Goal: Task Accomplishment & Management: Use online tool/utility

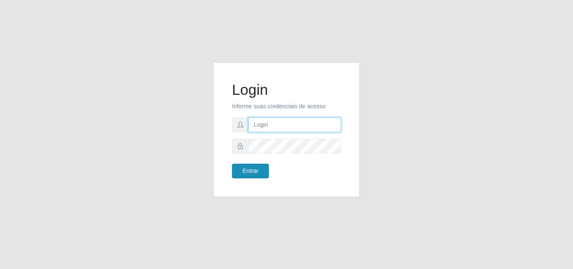
type input "[EMAIL_ADDRESS][DOMAIN_NAME]"
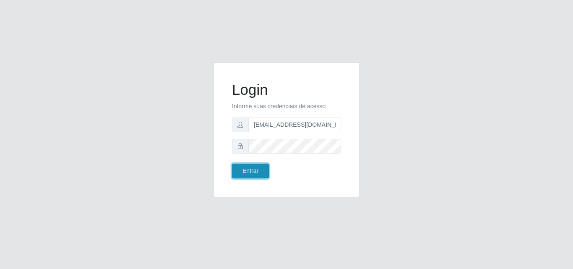
click at [261, 169] on button "Entrar" at bounding box center [250, 171] width 37 height 15
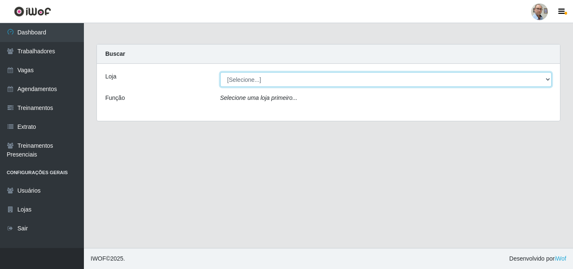
click at [549, 77] on select "[Selecione...] Mar Vermelho - Loja 04" at bounding box center [386, 79] width 332 height 15
select select "251"
click at [220, 72] on select "[Selecione...] Mar Vermelho - Loja 04" at bounding box center [386, 79] width 332 height 15
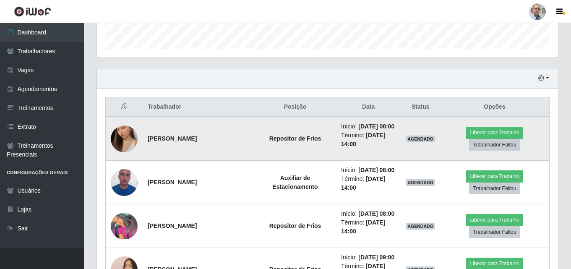
scroll to position [252, 0]
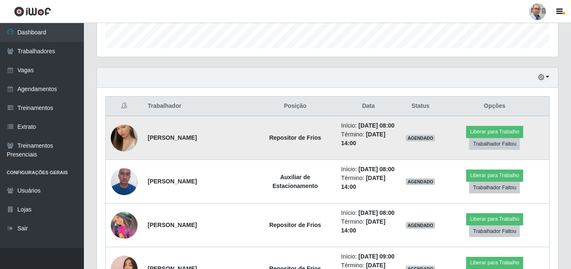
click at [125, 143] on img at bounding box center [124, 138] width 27 height 48
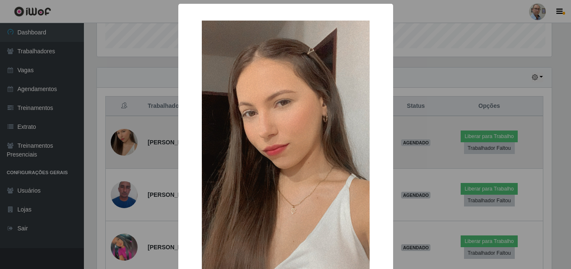
scroll to position [174, 457]
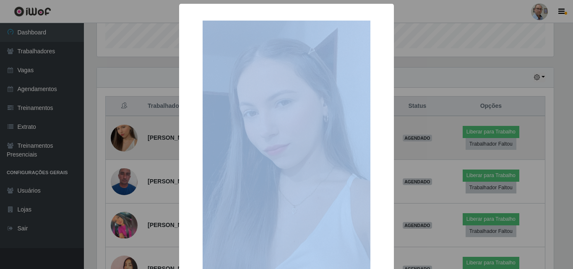
click at [125, 143] on div "× OK Cancel" at bounding box center [286, 134] width 573 height 269
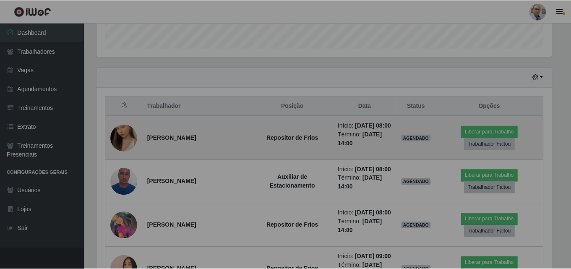
scroll to position [174, 461]
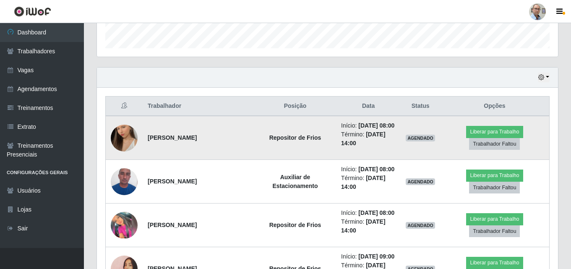
click at [125, 143] on img at bounding box center [124, 138] width 27 height 48
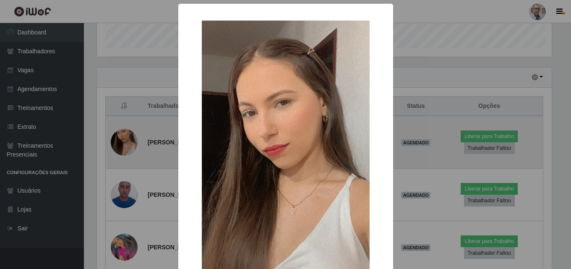
scroll to position [174, 457]
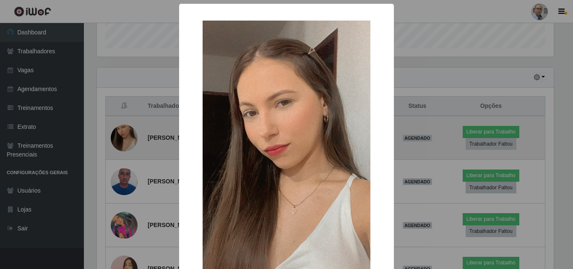
click at [125, 143] on div "× OK Cancel" at bounding box center [286, 134] width 573 height 269
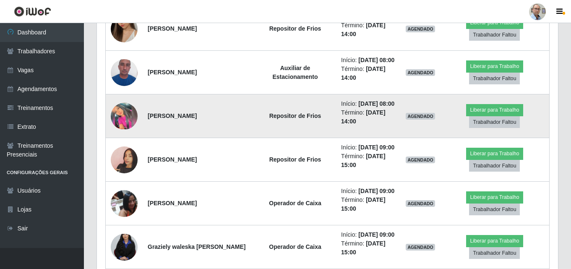
scroll to position [378, 0]
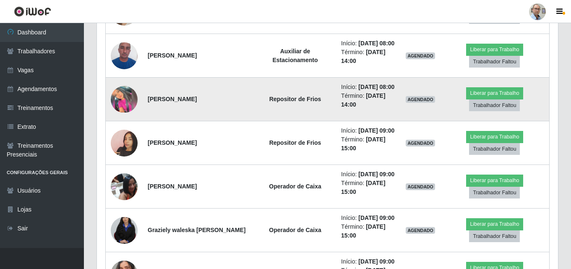
click at [125, 113] on img at bounding box center [124, 99] width 27 height 27
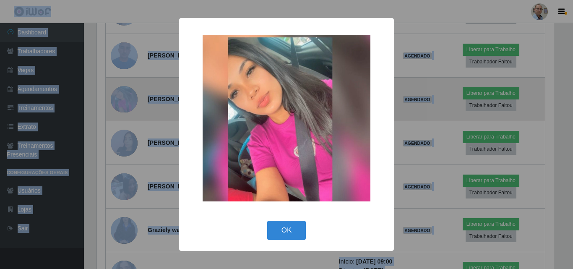
click at [125, 123] on div "× OK Cancel" at bounding box center [286, 134] width 573 height 269
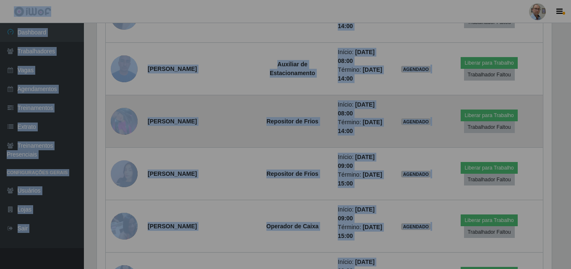
scroll to position [174, 461]
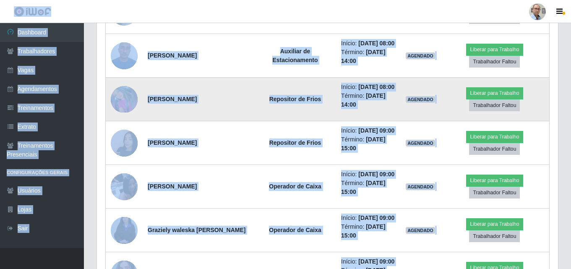
click at [125, 113] on img at bounding box center [124, 99] width 27 height 27
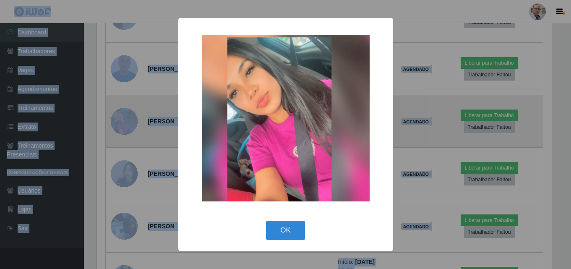
scroll to position [174, 457]
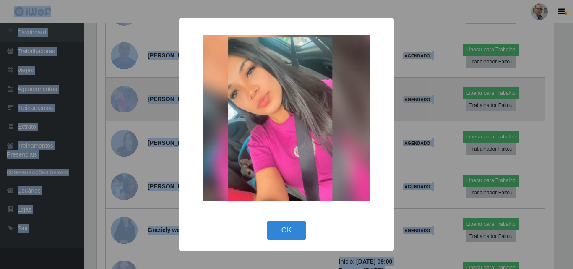
click at [125, 123] on div "× OK Cancel" at bounding box center [286, 134] width 573 height 269
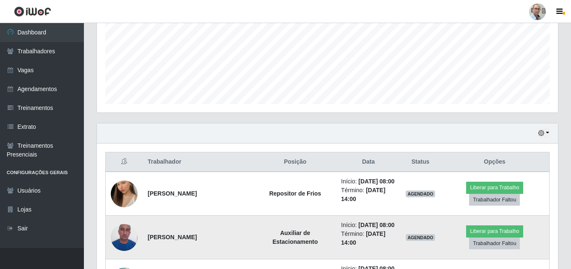
scroll to position [252, 0]
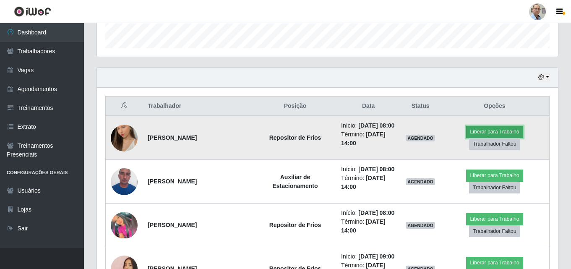
click at [486, 134] on button "Liberar para Trabalho" at bounding box center [494, 132] width 57 height 12
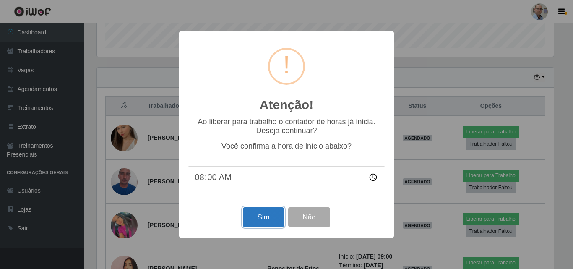
click at [271, 211] on button "Sim" at bounding box center [263, 217] width 41 height 20
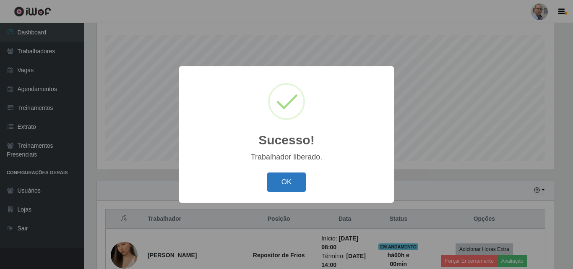
click at [292, 183] on button "OK" at bounding box center [286, 182] width 39 height 20
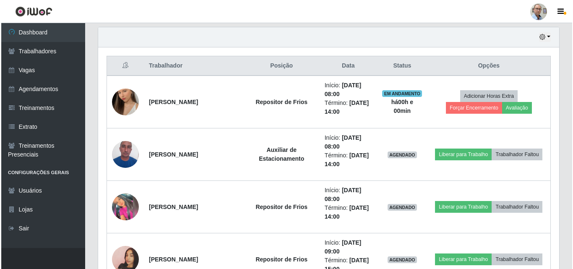
scroll to position [307, 0]
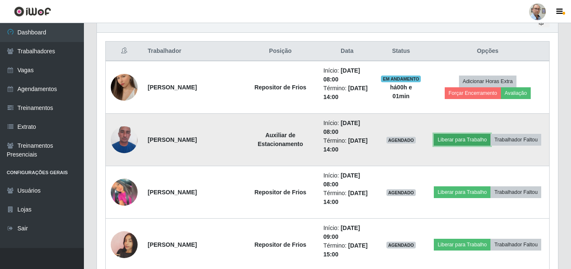
click at [458, 140] on button "Liberar para Trabalho" at bounding box center [462, 140] width 57 height 12
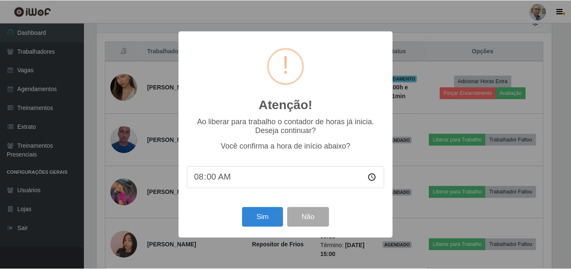
scroll to position [174, 457]
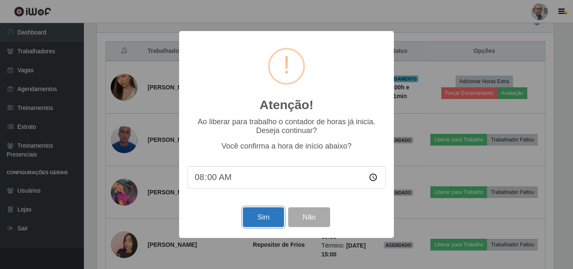
click at [273, 224] on button "Sim" at bounding box center [263, 217] width 41 height 20
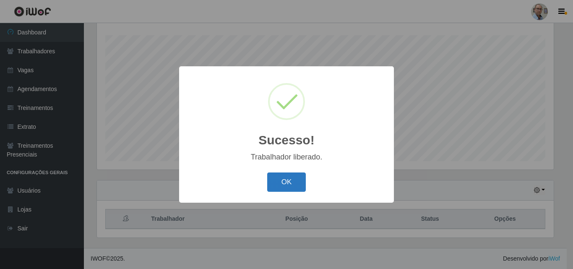
click at [271, 188] on button "OK" at bounding box center [286, 182] width 39 height 20
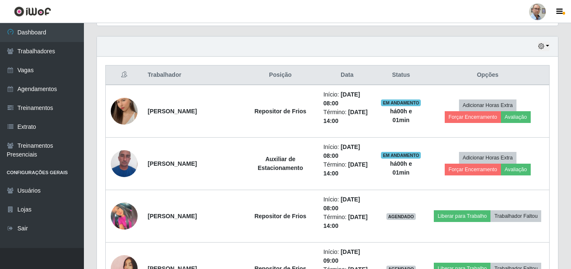
scroll to position [307, 0]
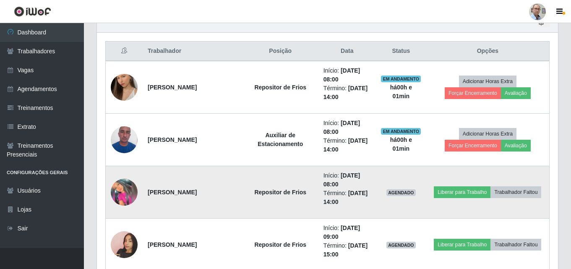
click at [118, 189] on img at bounding box center [124, 192] width 27 height 27
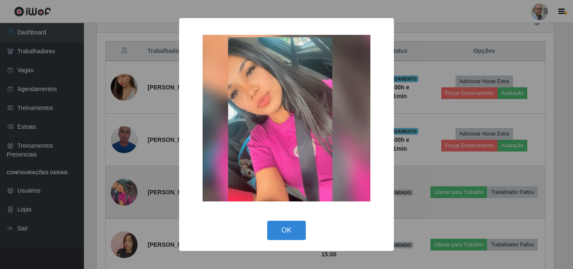
click at [118, 189] on div "× OK Cancel" at bounding box center [286, 134] width 573 height 269
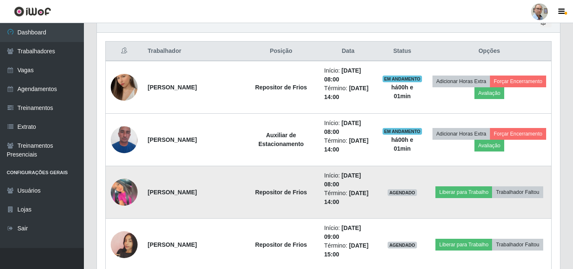
scroll to position [174, 461]
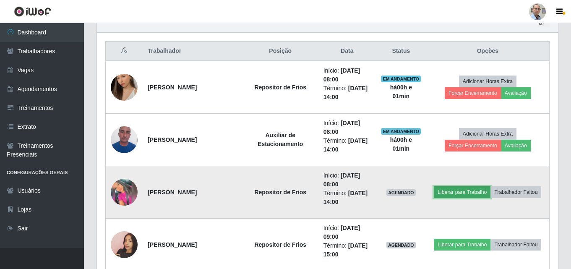
click at [454, 193] on button "Liberar para Trabalho" at bounding box center [462, 192] width 57 height 12
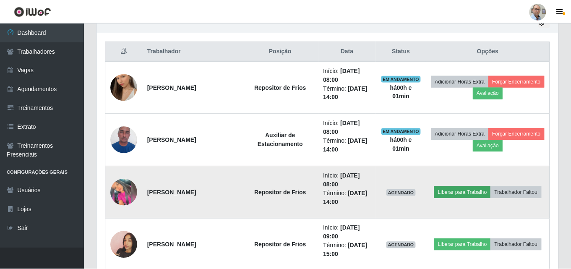
scroll to position [174, 457]
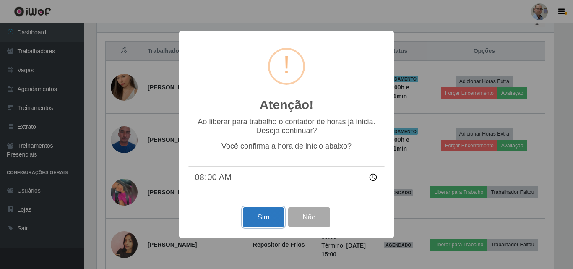
click at [278, 223] on button "Sim" at bounding box center [263, 217] width 41 height 20
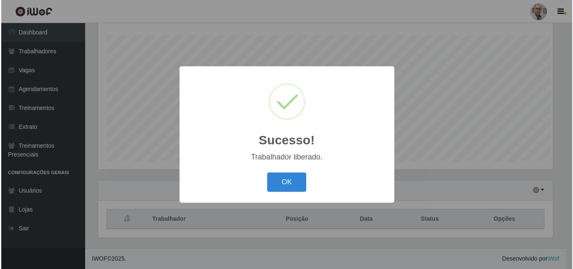
scroll to position [0, 0]
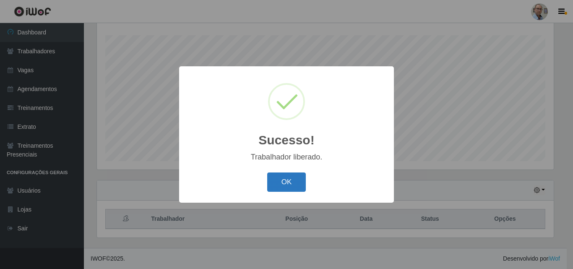
click at [281, 182] on button "OK" at bounding box center [286, 182] width 39 height 20
